Goal: Task Accomplishment & Management: Complete application form

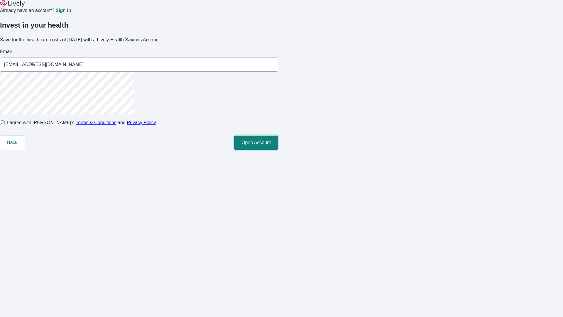
click at [278, 150] on button "Open Account" at bounding box center [256, 143] width 44 height 14
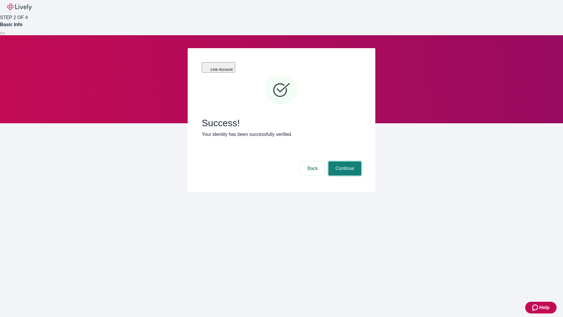
click at [344, 161] on button "Continue" at bounding box center [345, 168] width 33 height 14
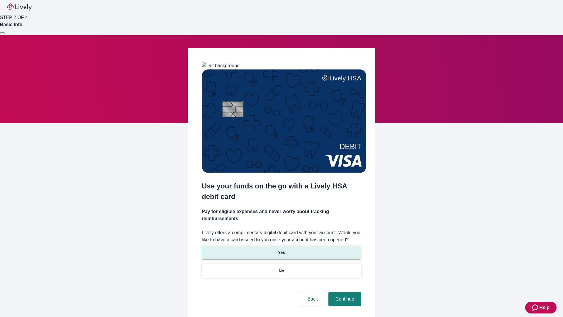
click at [281, 249] on p "Yes" at bounding box center [281, 252] width 7 height 6
click at [344, 292] on button "Continue" at bounding box center [345, 299] width 33 height 14
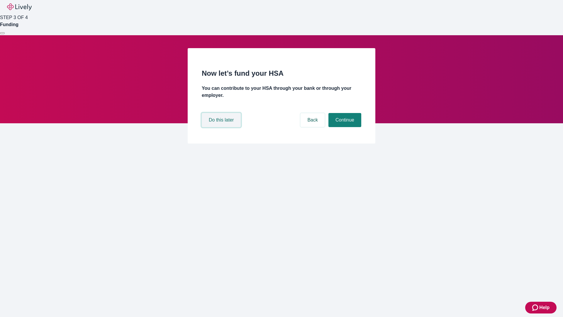
click at [222, 127] on button "Do this later" at bounding box center [221, 120] width 39 height 14
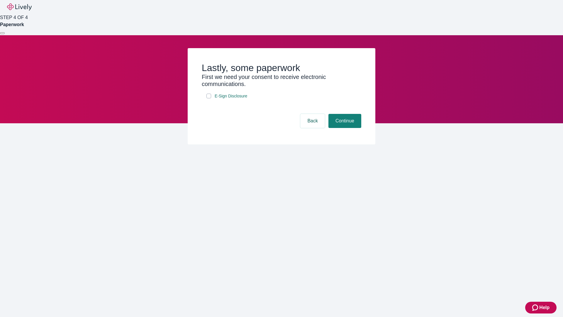
click at [209, 98] on input "E-Sign Disclosure" at bounding box center [208, 96] width 5 height 5
checkbox input "true"
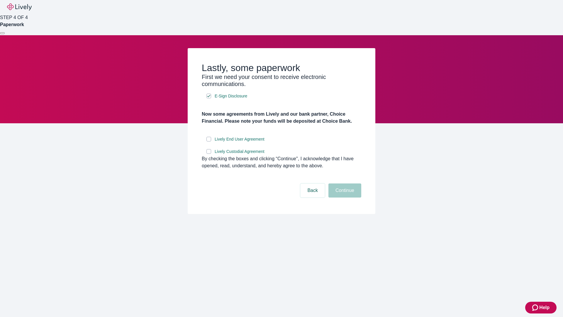
click at [209, 141] on input "Lively End User Agreement" at bounding box center [208, 139] width 5 height 5
checkbox input "true"
click at [209, 154] on input "Lively Custodial Agreement" at bounding box center [208, 151] width 5 height 5
checkbox input "true"
click at [344, 197] on button "Continue" at bounding box center [345, 190] width 33 height 14
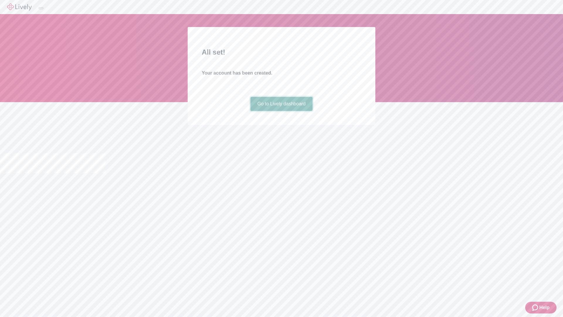
click at [281, 111] on link "Go to Lively dashboard" at bounding box center [281, 104] width 62 height 14
